Goal: Complete application form

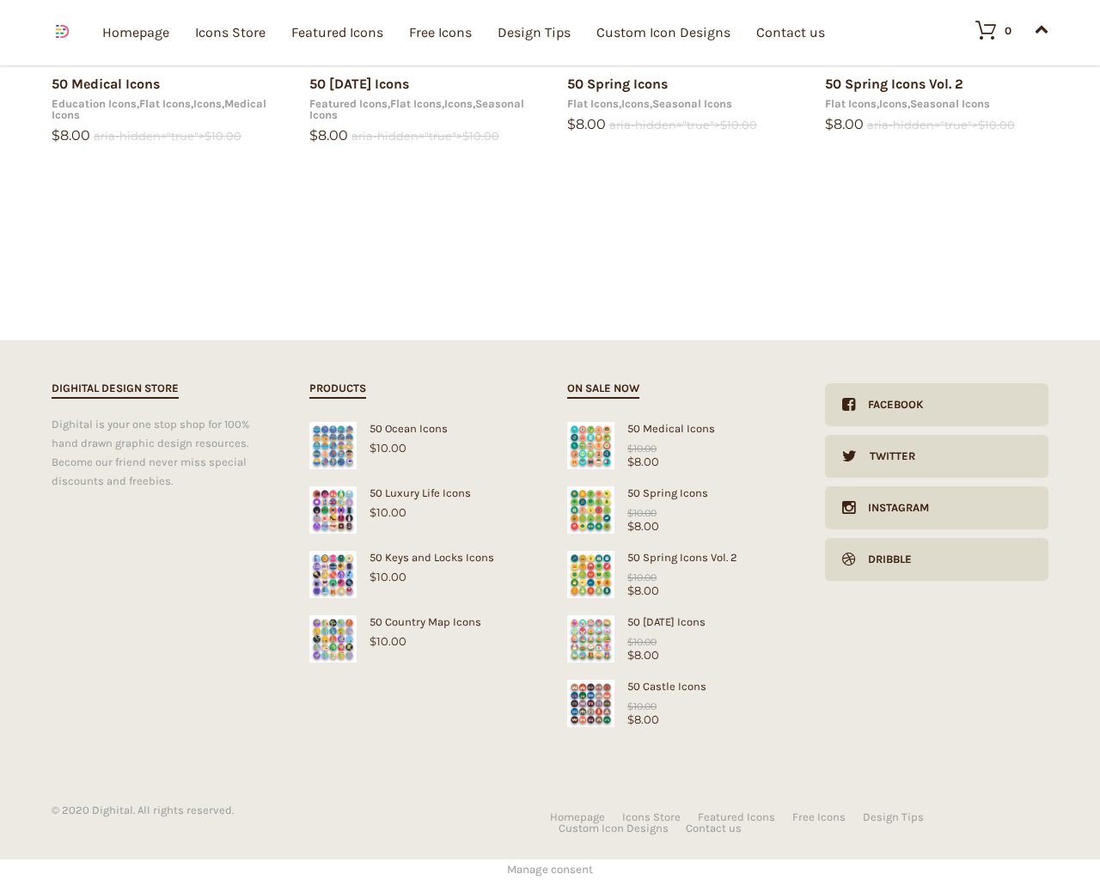
scroll to position [2794, 0]
type input "1"
type input "20"
checkbox input "false"
type input "pHqghUme"
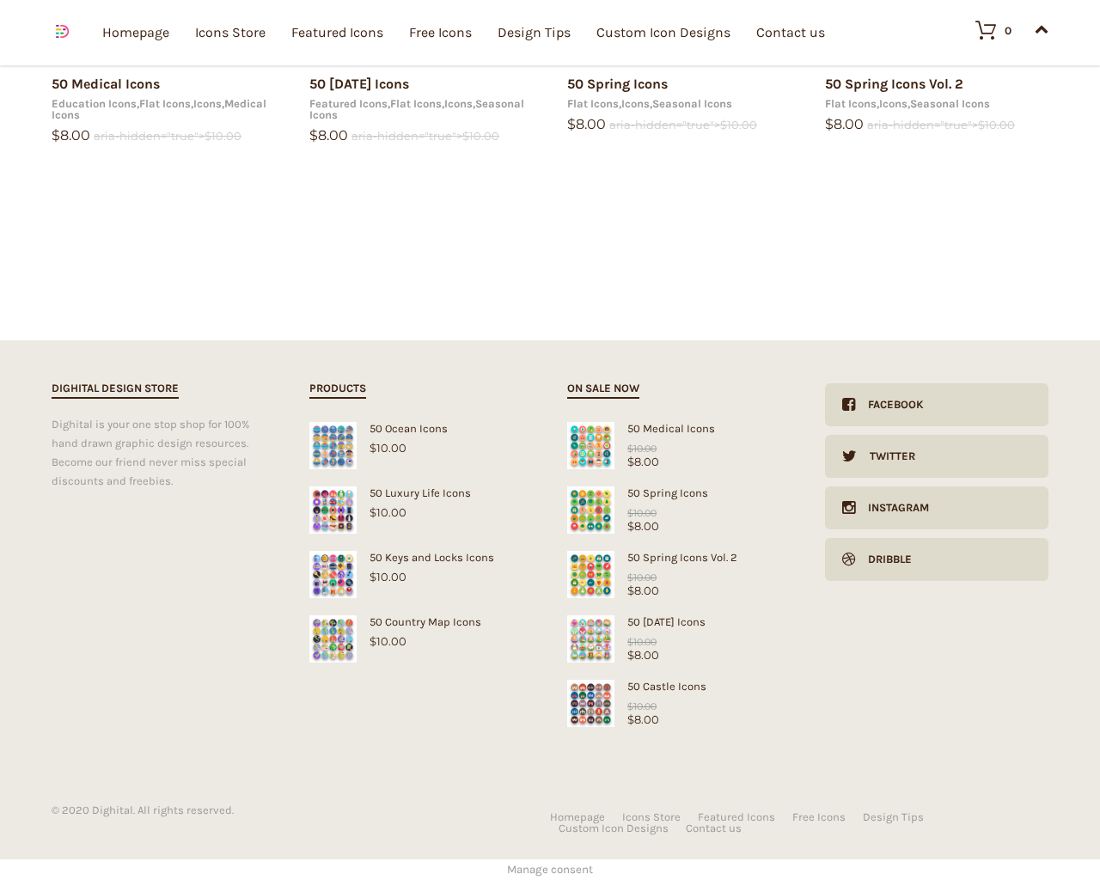
type input "[EMAIL_ADDRESS][DOMAIN_NAME]"
checkbox input "false"
select select "dark"
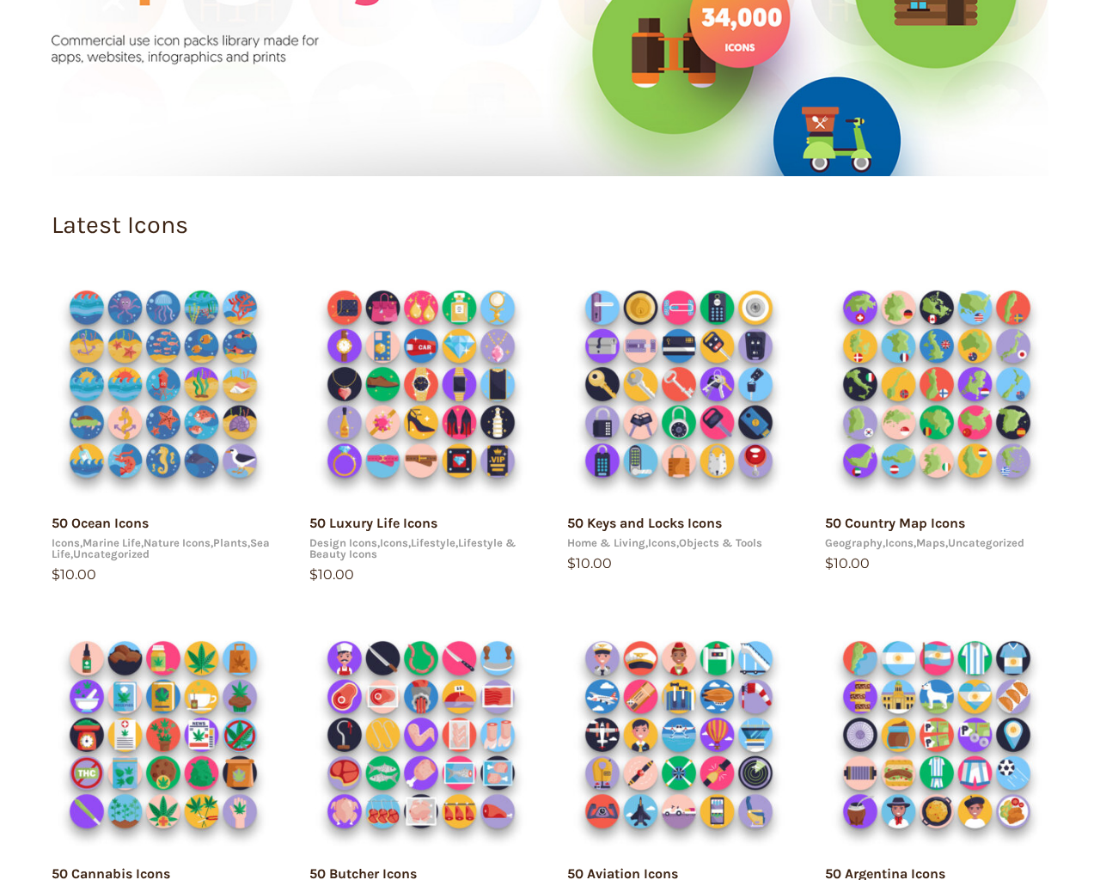
scroll to position [0, 0]
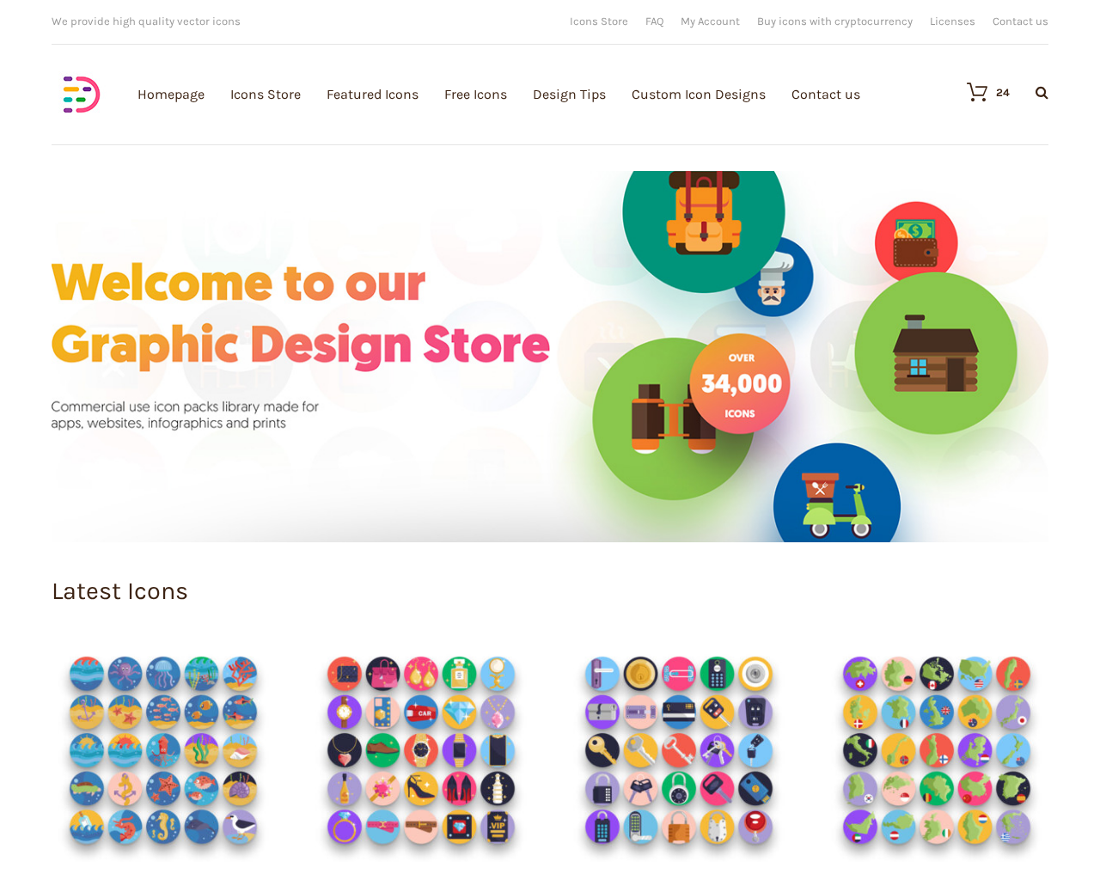
click at [508, 467] on input "Hide Price" at bounding box center [513, 472] width 11 height 11
checkbox input "true"
click at [508, 755] on input "Send me a copy of this e-mail" at bounding box center [513, 760] width 11 height 11
checkbox input "true"
